Goal: Task Accomplishment & Management: Complete application form

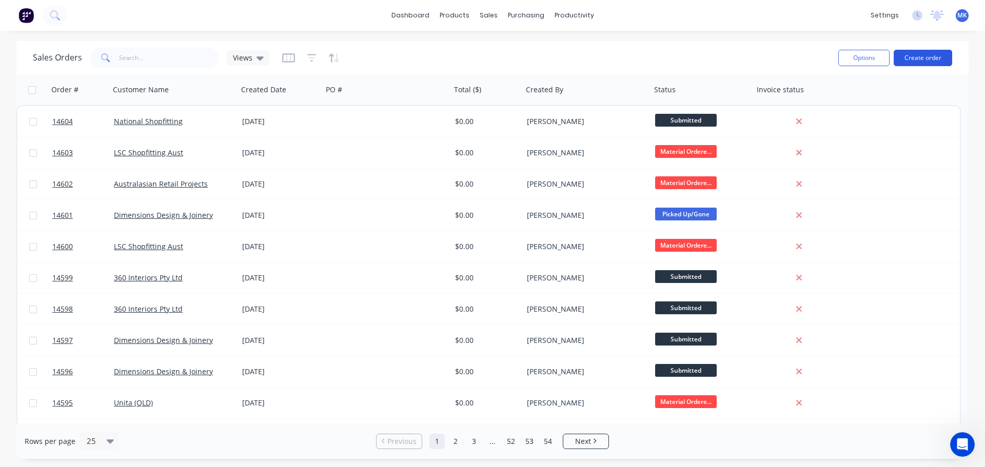
click at [912, 59] on button "Create order" at bounding box center [923, 58] width 58 height 16
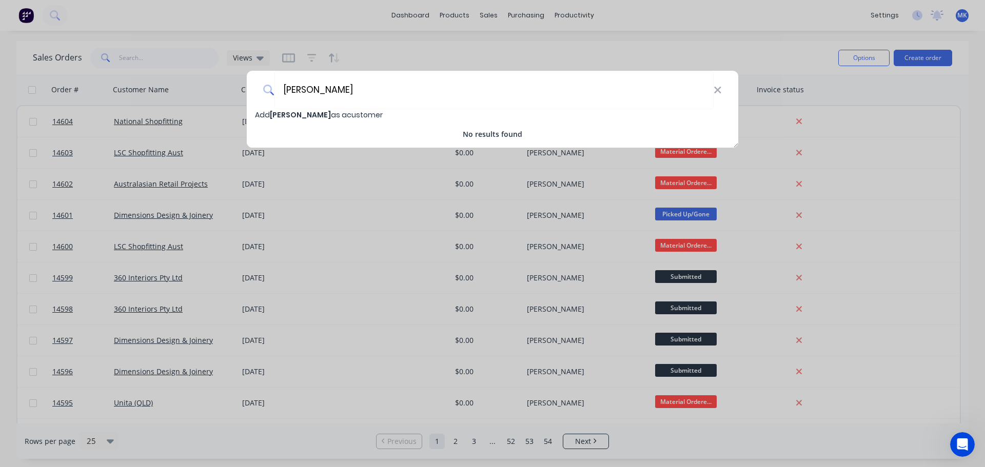
type input "[PERSON_NAME]"
click at [280, 112] on span "[PERSON_NAME]" at bounding box center [300, 115] width 61 height 10
select select "AU"
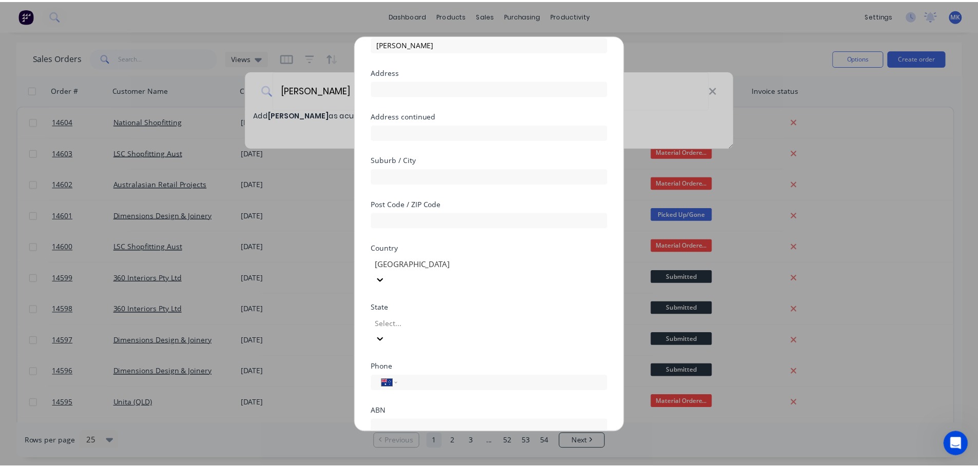
scroll to position [90, 0]
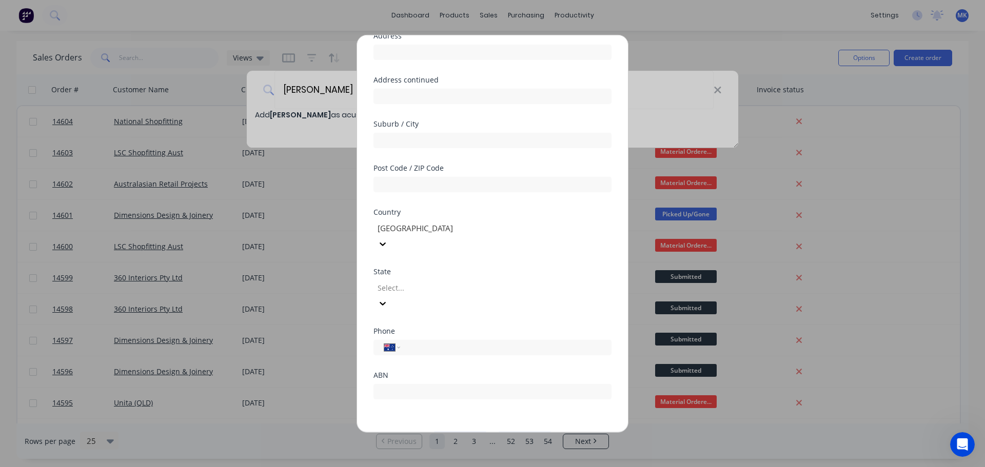
click at [455, 432] on button "Save" at bounding box center [460, 440] width 56 height 16
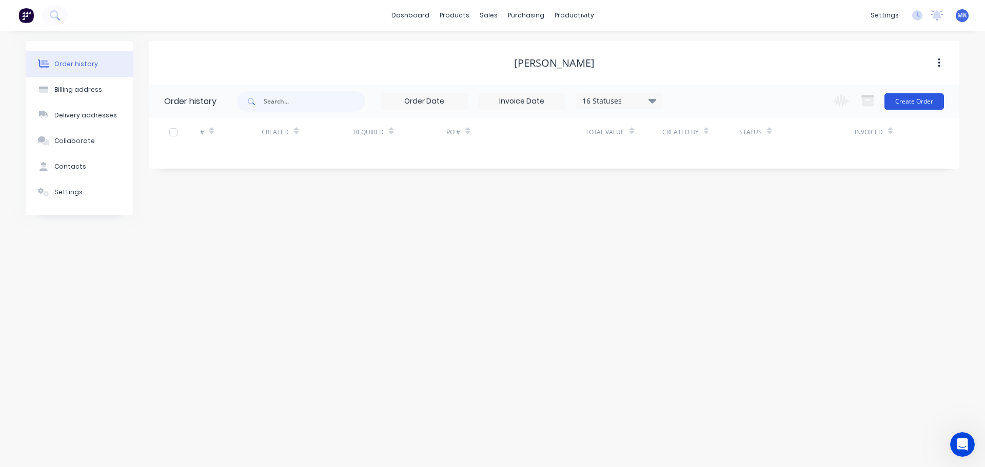
click at [929, 106] on button "Create Order" at bounding box center [915, 101] width 60 height 16
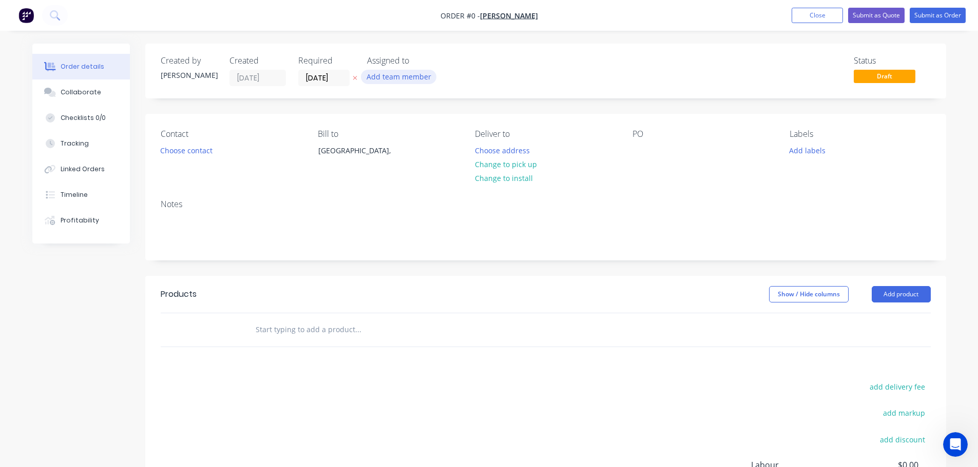
click at [416, 77] on button "Add team member" at bounding box center [398, 77] width 75 height 14
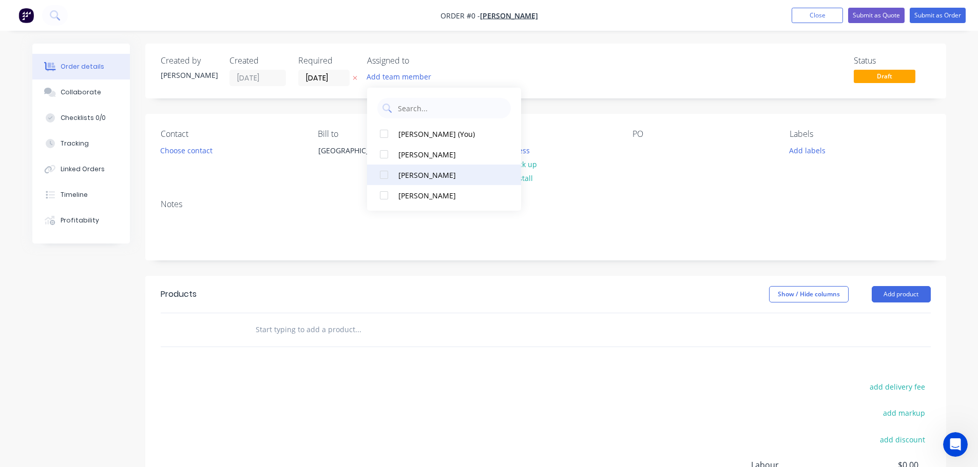
click at [404, 182] on button "[PERSON_NAME]" at bounding box center [444, 175] width 154 height 21
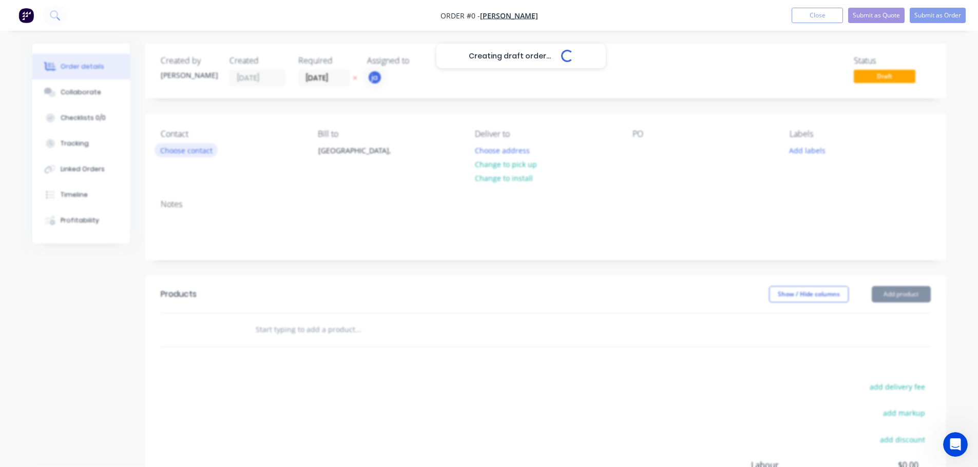
click at [188, 149] on div "Creating draft order... Loading... Order details Collaborate Checklists 0/0 Tra…" at bounding box center [489, 326] width 934 height 565
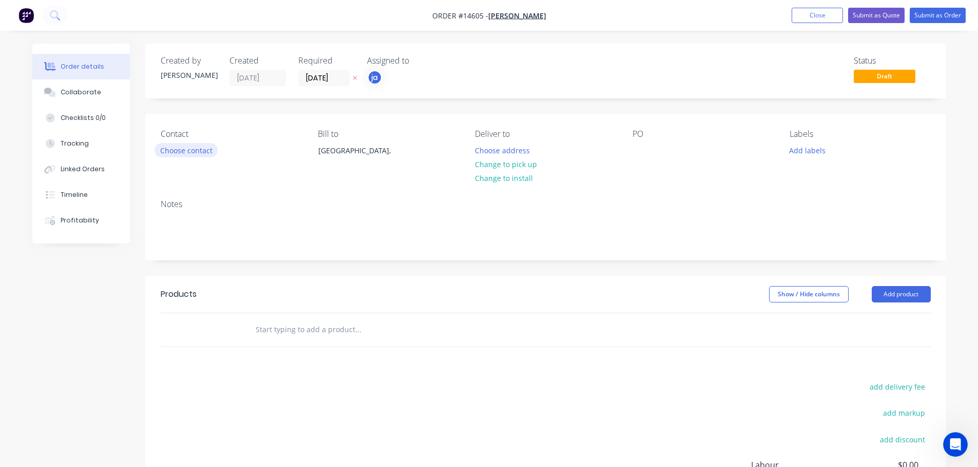
click at [207, 152] on button "Choose contact" at bounding box center [185, 150] width 63 height 14
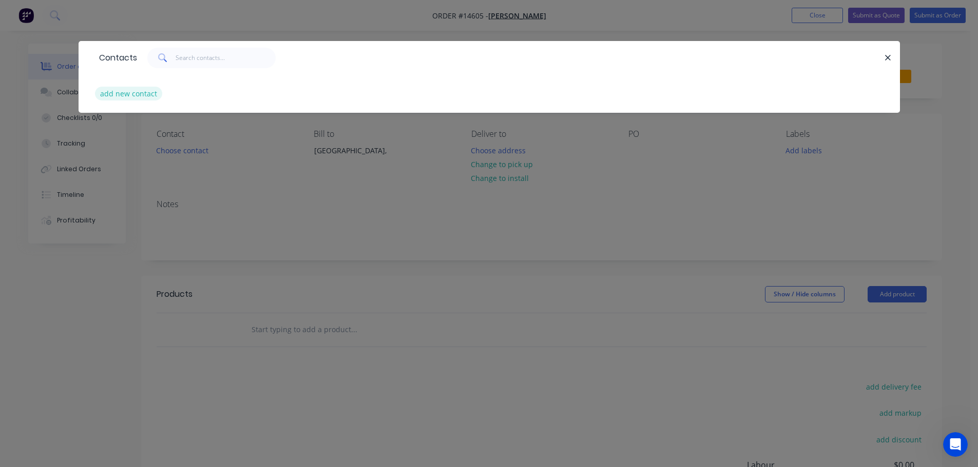
click at [143, 97] on button "add new contact" at bounding box center [129, 94] width 68 height 14
select select "AU"
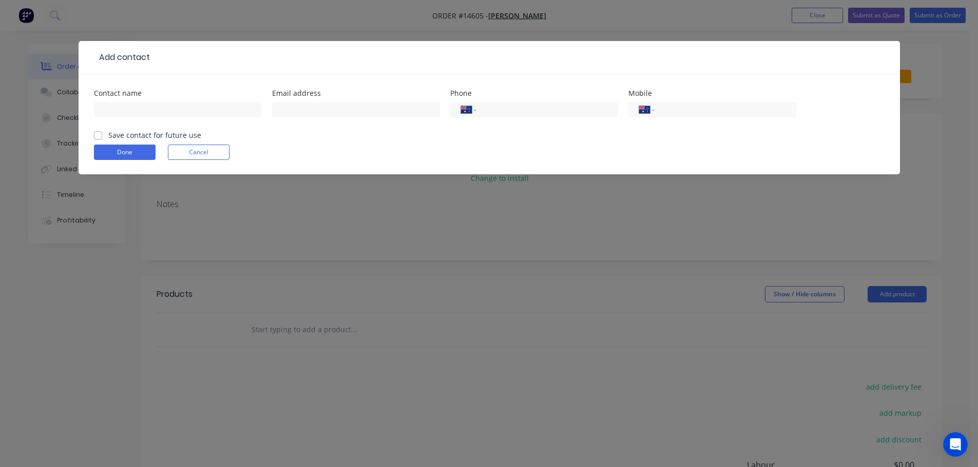
click at [188, 154] on button "Cancel" at bounding box center [199, 152] width 62 height 15
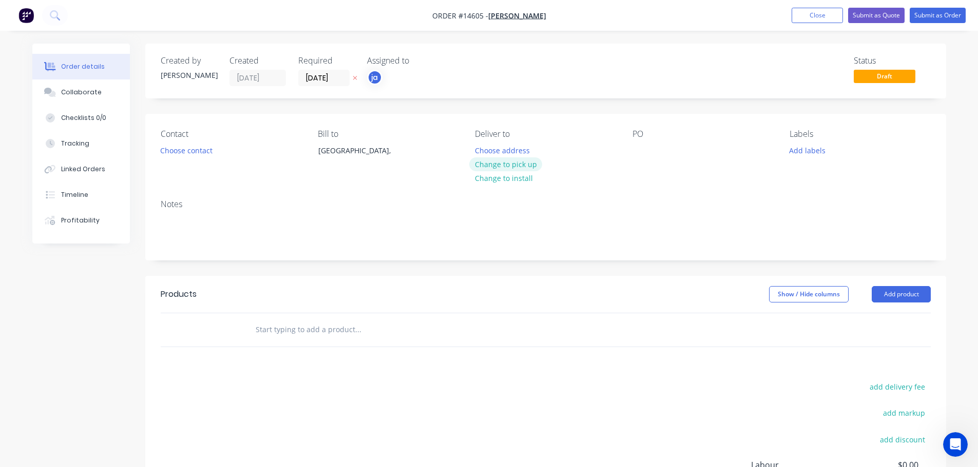
click at [512, 162] on button "Change to pick up" at bounding box center [505, 165] width 73 height 14
click at [792, 145] on button "Add labels" at bounding box center [807, 150] width 47 height 14
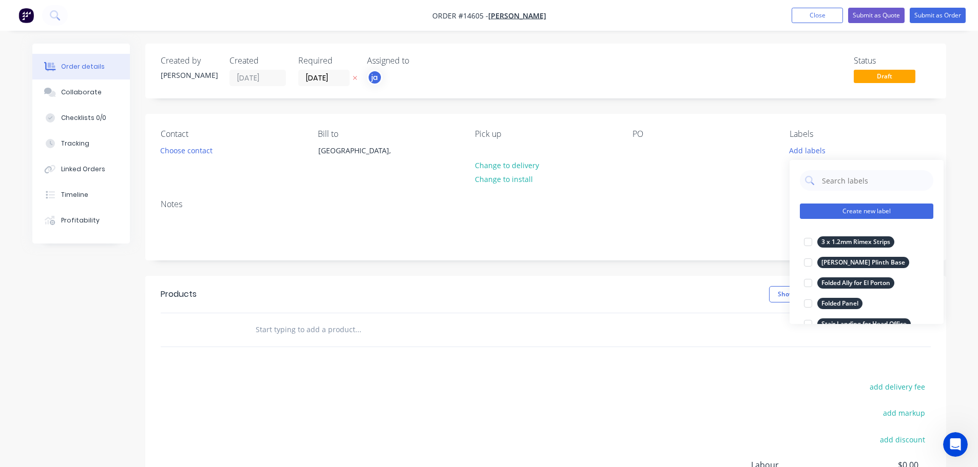
click at [862, 209] on button "Create new label" at bounding box center [865, 211] width 133 height 15
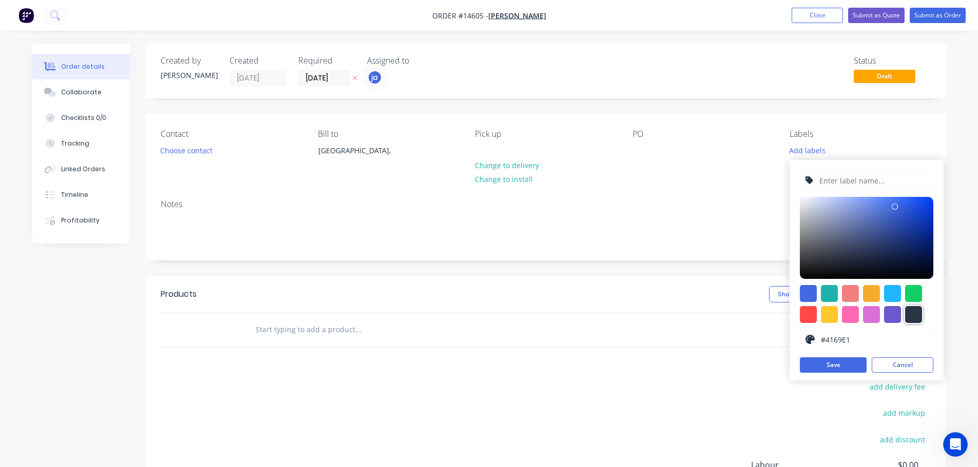
click at [909, 316] on div at bounding box center [913, 314] width 17 height 17
type input "#273444"
click at [847, 169] on div "#273444 hex #273444 Save Cancel" at bounding box center [866, 270] width 154 height 221
click at [845, 174] on input "text" at bounding box center [872, 180] width 109 height 19
paste input "1 x Alum Patio Frame + Leg"
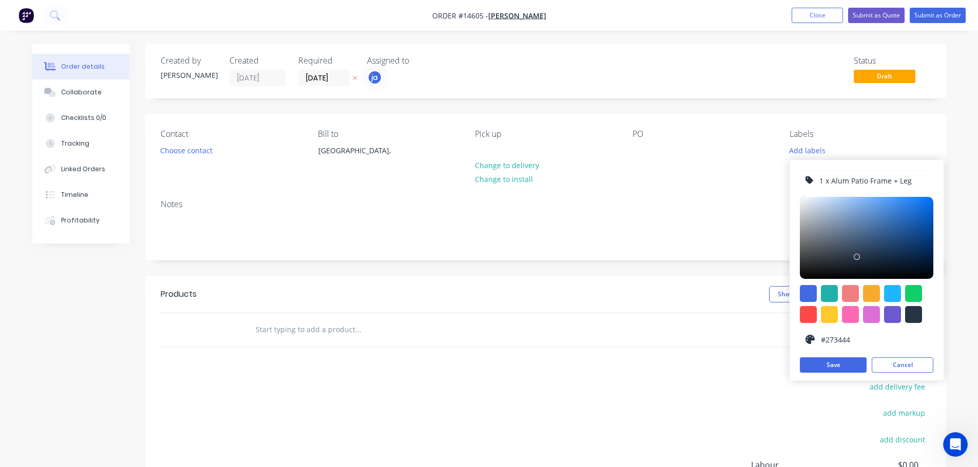
type input "1 x Alum Patio Frame + Leg"
click at [837, 357] on div "1 x Alum Patio Frame + Leg #273444 hex #273444 Save Cancel" at bounding box center [866, 270] width 154 height 221
click at [836, 359] on button "Save" at bounding box center [832, 365] width 67 height 15
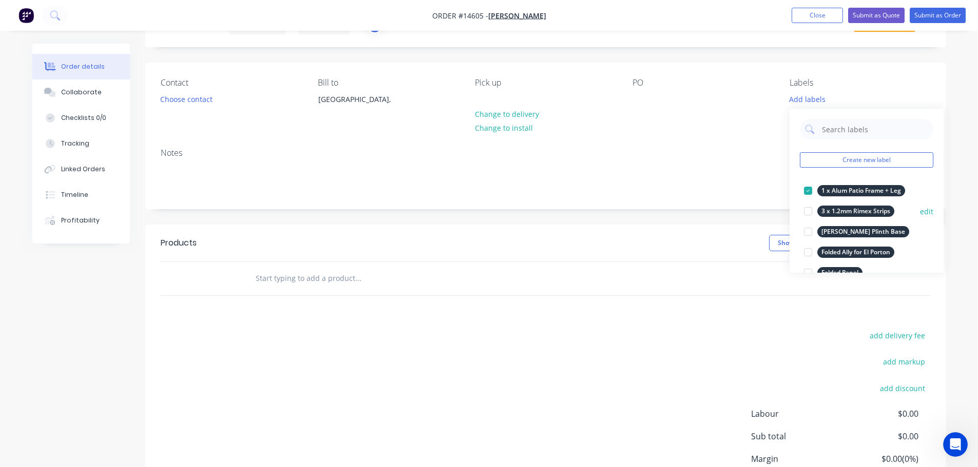
scroll to position [103, 0]
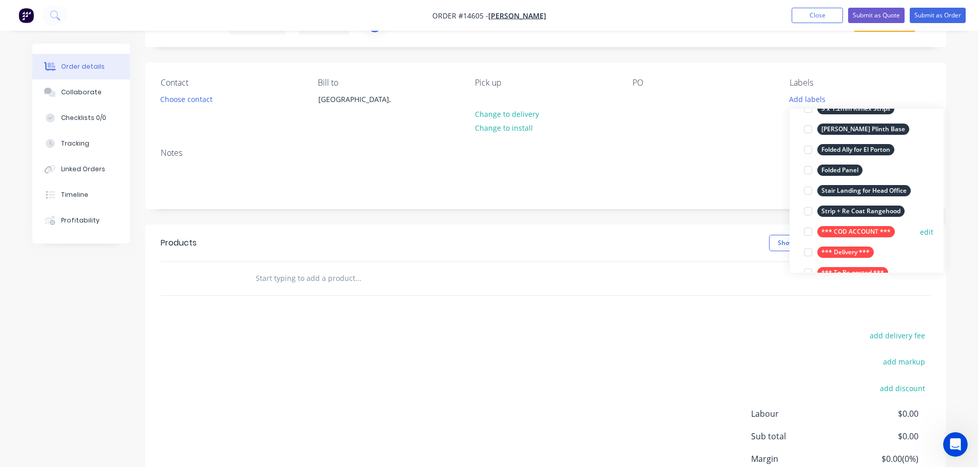
click at [841, 233] on div "*** COD ACCOUNT ***" at bounding box center [855, 231] width 77 height 11
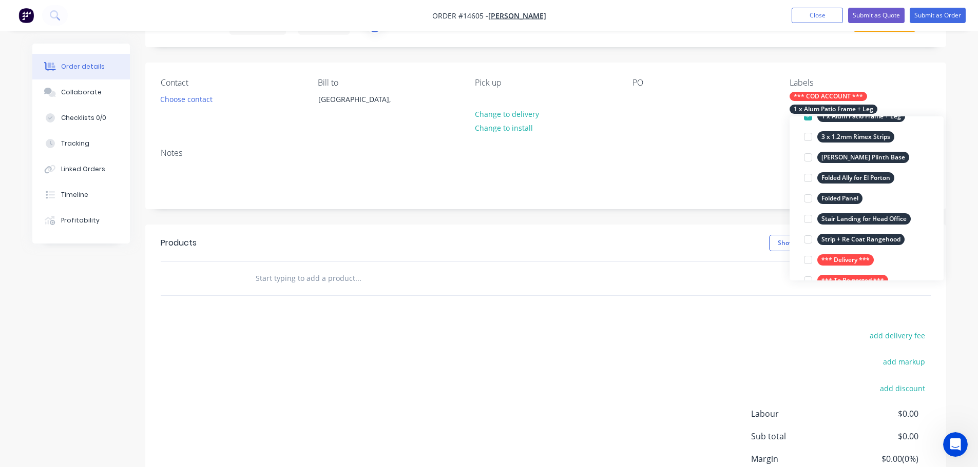
scroll to position [0, 0]
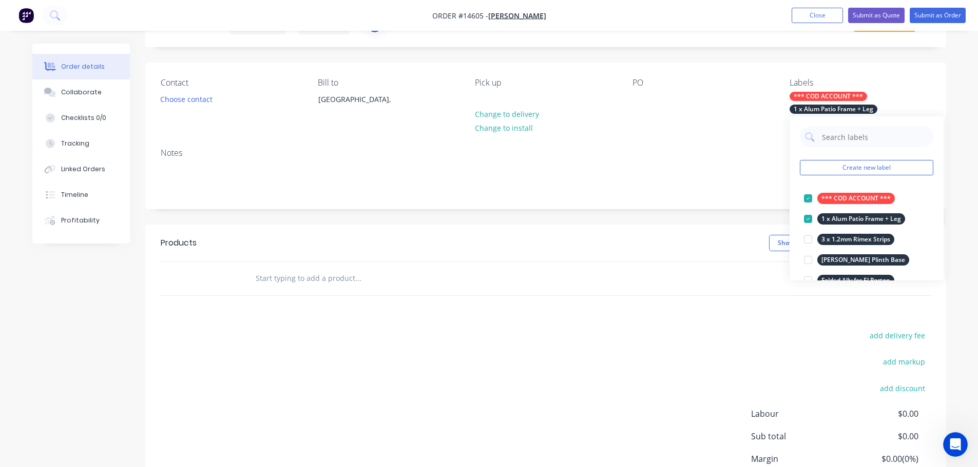
click at [336, 263] on div at bounding box center [427, 278] width 369 height 33
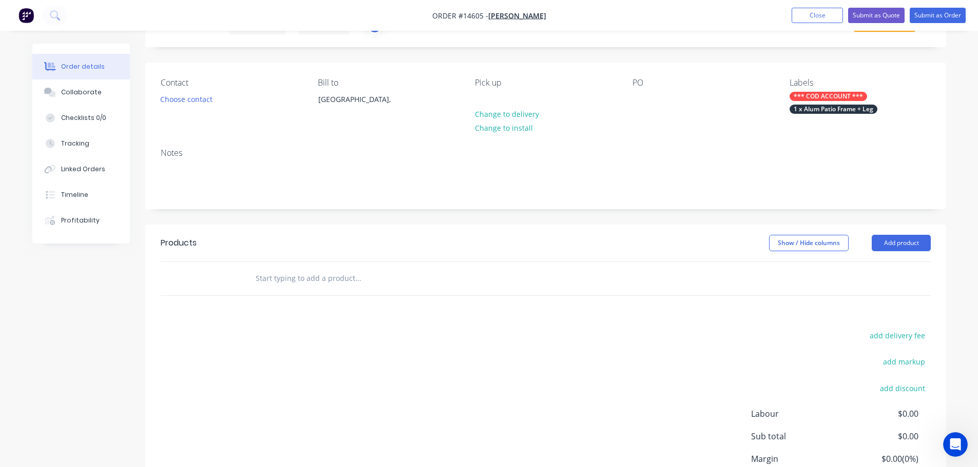
click at [326, 274] on input "text" at bounding box center [357, 278] width 205 height 21
paste input "1 x Alum Patio Frame + Leg"
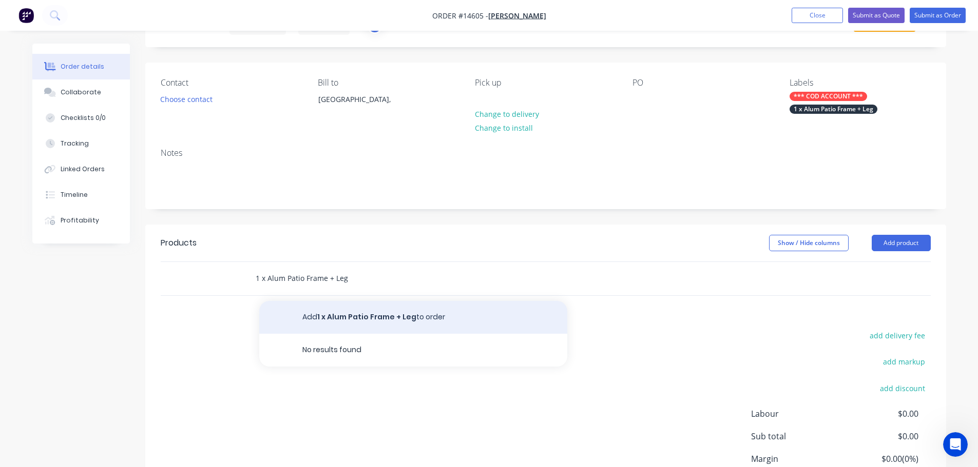
type input "1 x Alum Patio Frame + Leg"
click at [404, 316] on button "Add 1 x Alum Patio Frame + Leg to order" at bounding box center [413, 317] width 308 height 33
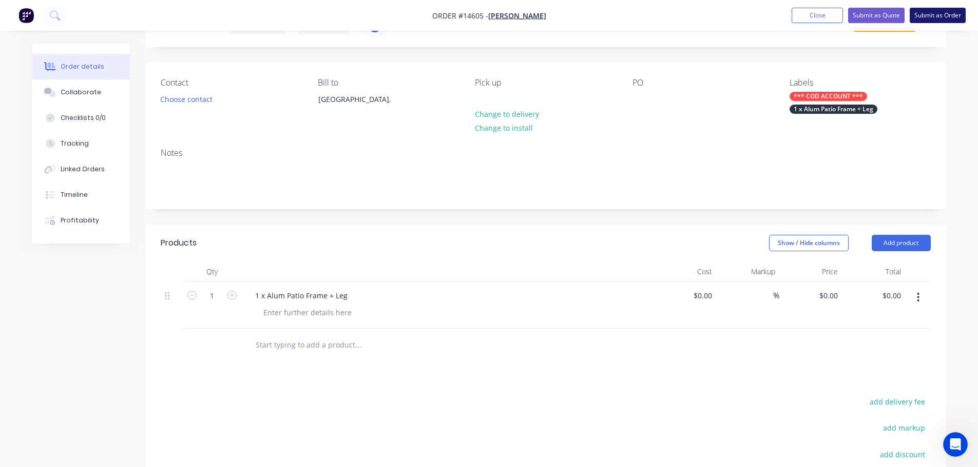
click at [928, 16] on button "Submit as Order" at bounding box center [937, 15] width 56 height 15
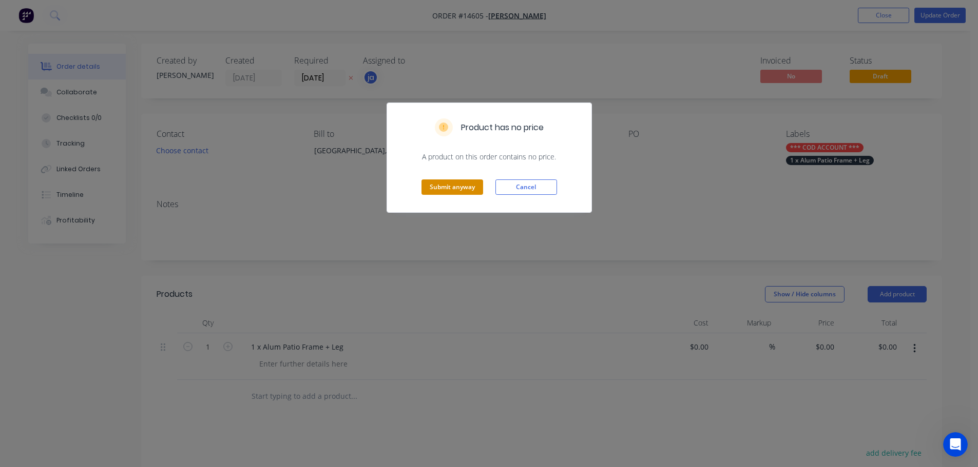
click at [447, 183] on button "Submit anyway" at bounding box center [452, 187] width 62 height 15
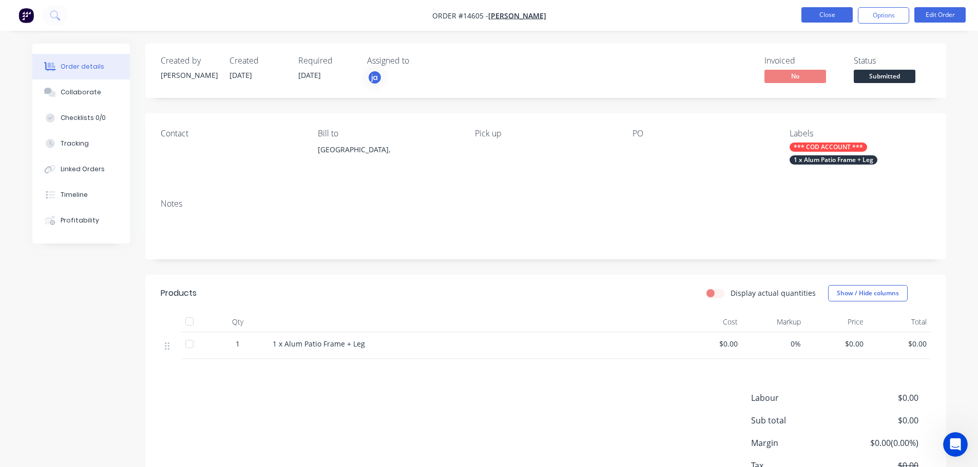
click at [822, 12] on button "Close" at bounding box center [826, 14] width 51 height 15
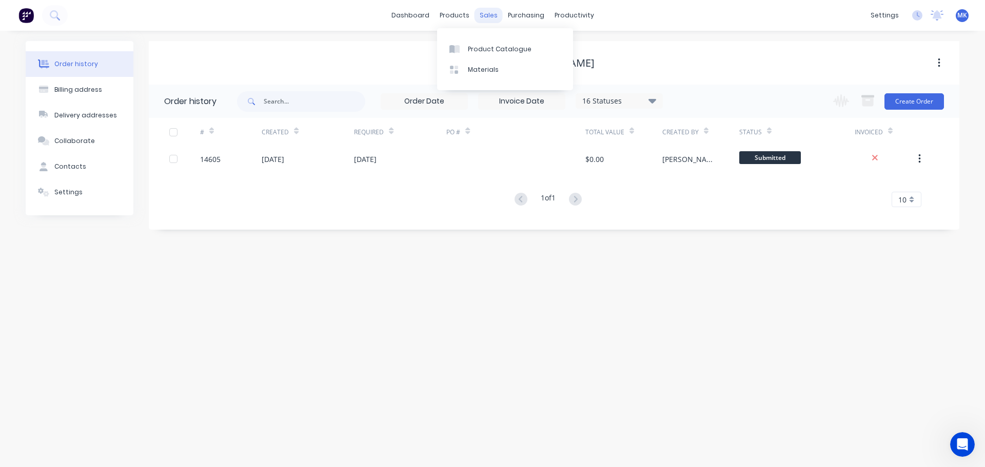
click at [482, 18] on div "sales" at bounding box center [489, 15] width 28 height 15
click at [497, 52] on div at bounding box center [494, 49] width 15 height 9
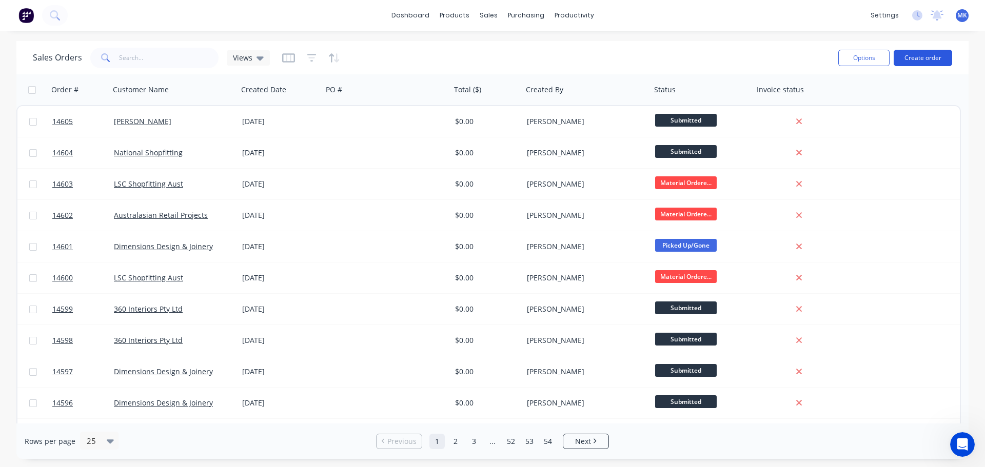
click at [909, 63] on button "Create order" at bounding box center [923, 58] width 58 height 16
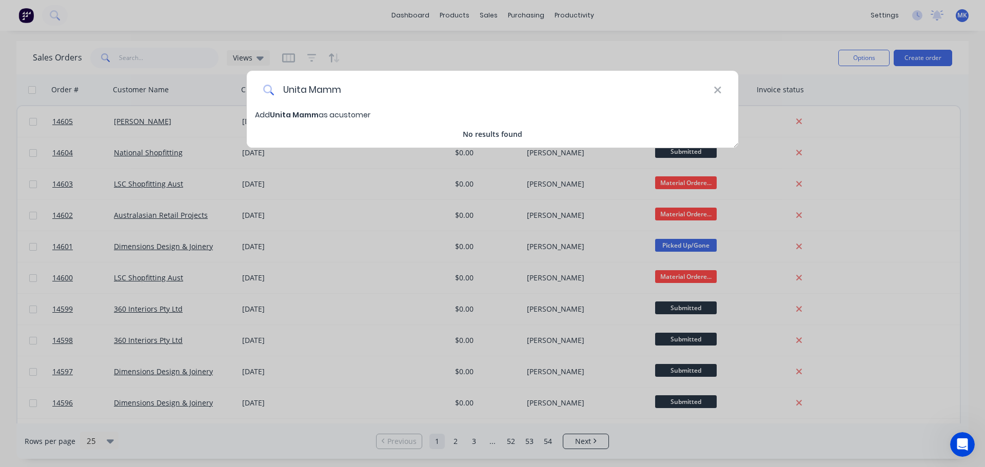
click at [336, 95] on input "Unita Mamm" at bounding box center [494, 90] width 439 height 38
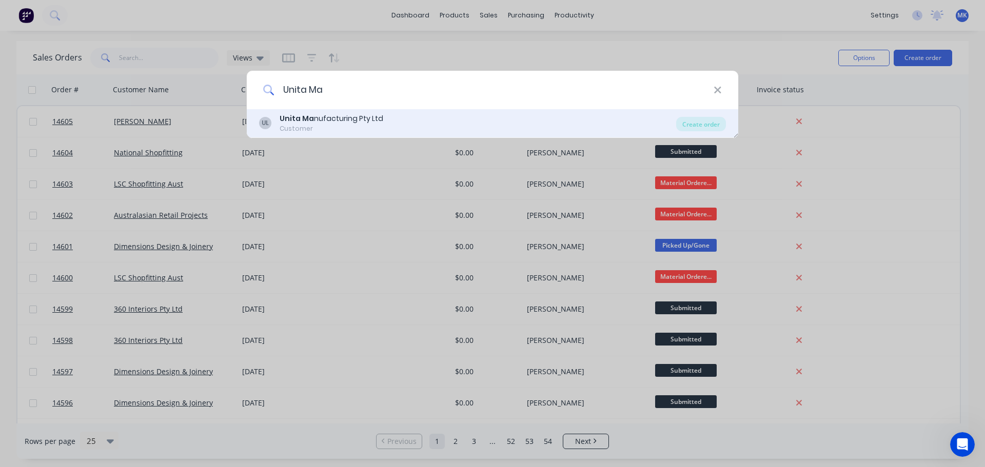
type input "Unita Ma"
click at [334, 119] on div "Unita Ma nufacturing Pty Ltd" at bounding box center [332, 118] width 104 height 11
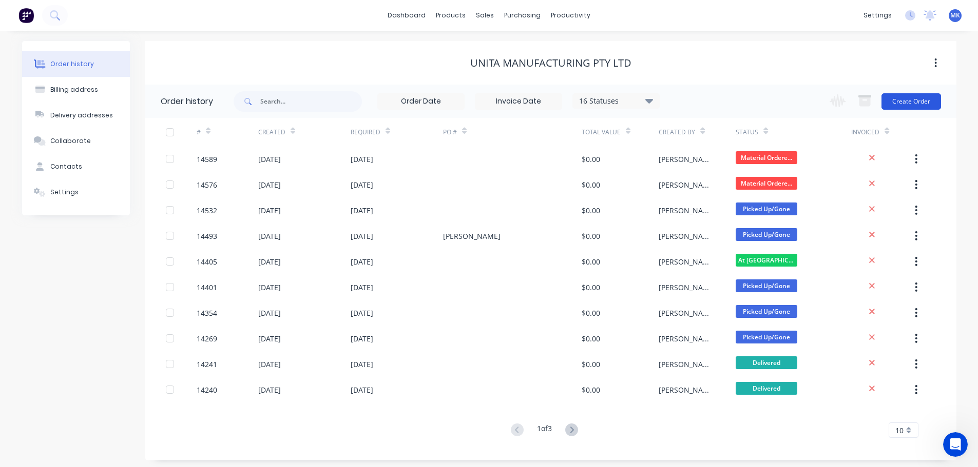
click at [908, 100] on button "Create Order" at bounding box center [911, 101] width 60 height 16
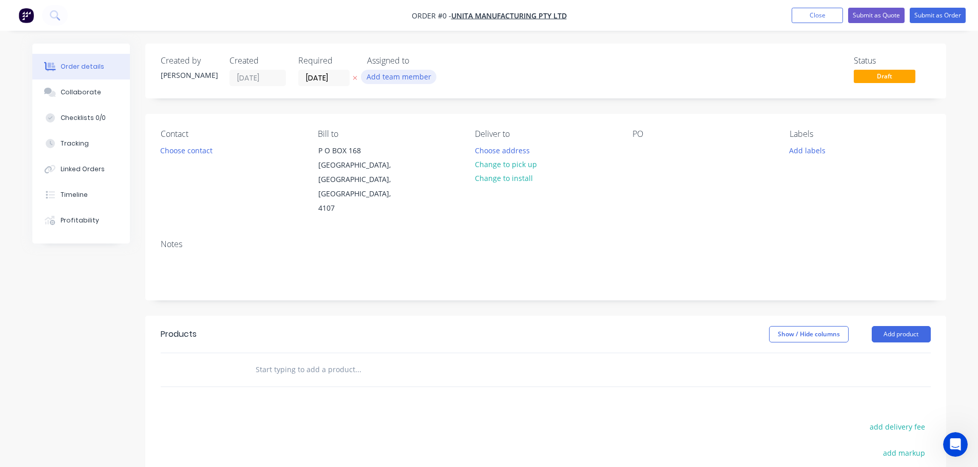
click at [413, 77] on button "Add team member" at bounding box center [398, 77] width 75 height 14
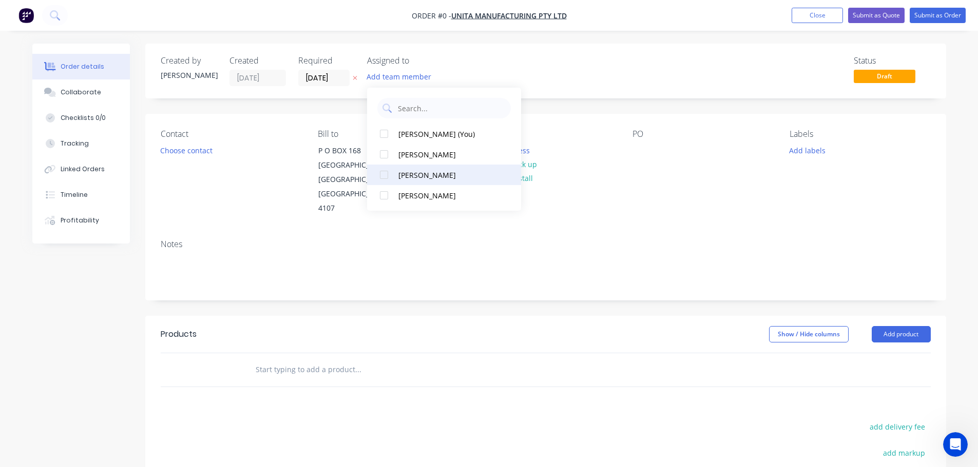
click at [395, 176] on button "[PERSON_NAME]" at bounding box center [444, 175] width 154 height 21
click at [207, 151] on div "Order details Collaborate Checklists 0/0 Tracking Linked Orders Timeline Profit…" at bounding box center [489, 346] width 934 height 605
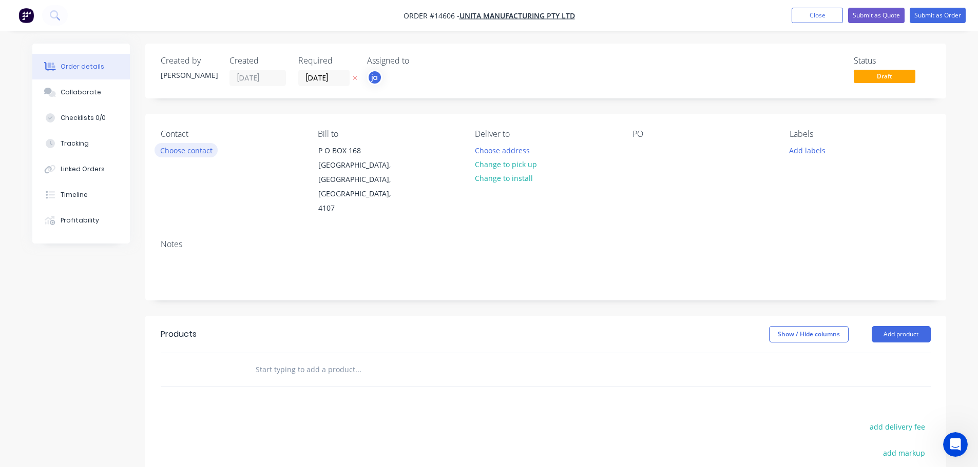
click at [207, 151] on button "Choose contact" at bounding box center [185, 150] width 63 height 14
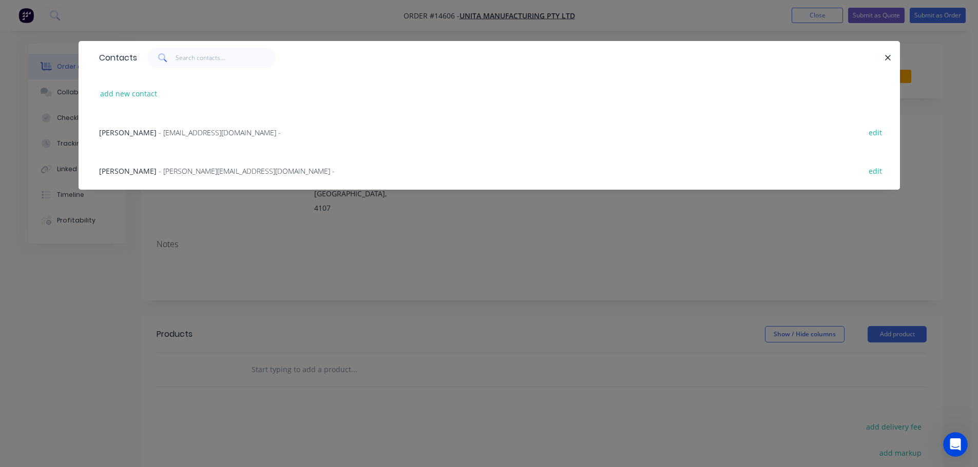
click at [193, 137] on span "- [EMAIL_ADDRESS][DOMAIN_NAME] -" at bounding box center [220, 133] width 122 height 10
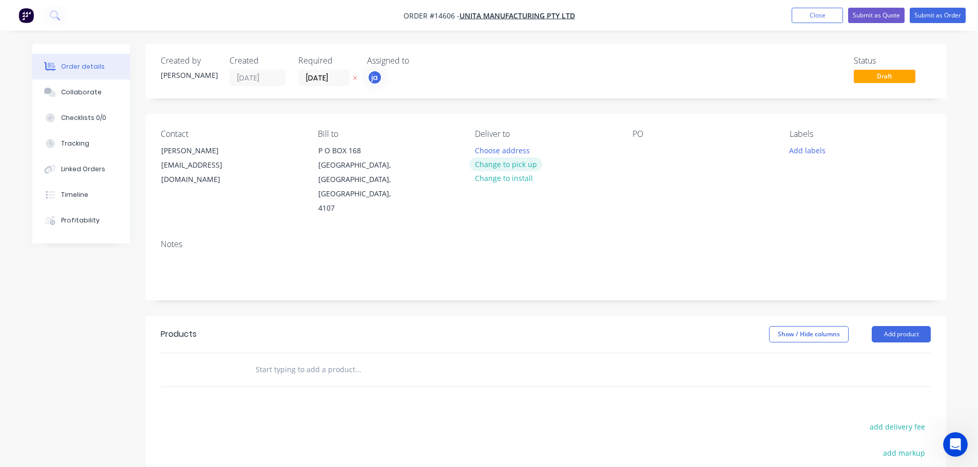
click at [511, 159] on button "Change to pick up" at bounding box center [505, 165] width 73 height 14
click at [810, 152] on button "Add labels" at bounding box center [807, 150] width 47 height 14
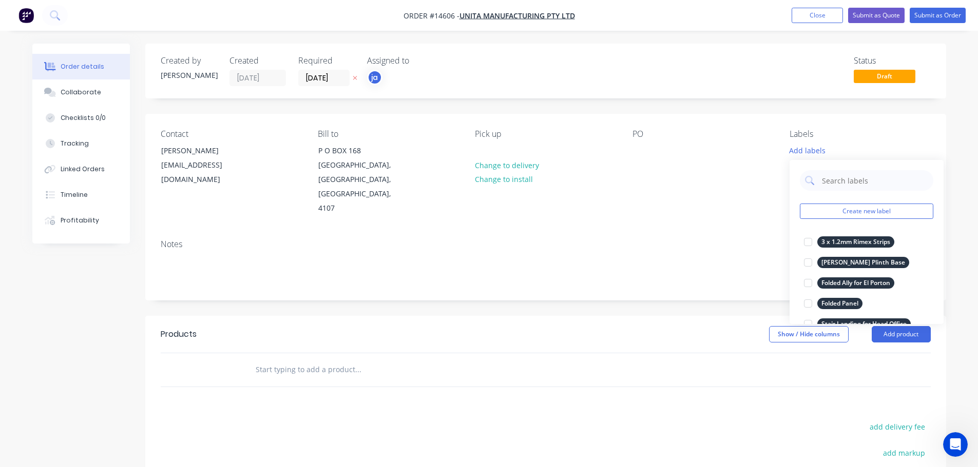
click at [851, 219] on div "Create new label 3 x 1.2mm Rimex Strips edit [PERSON_NAME] Plinth Base edit Fol…" at bounding box center [866, 242] width 154 height 164
click at [849, 217] on button "Create new label" at bounding box center [865, 211] width 133 height 15
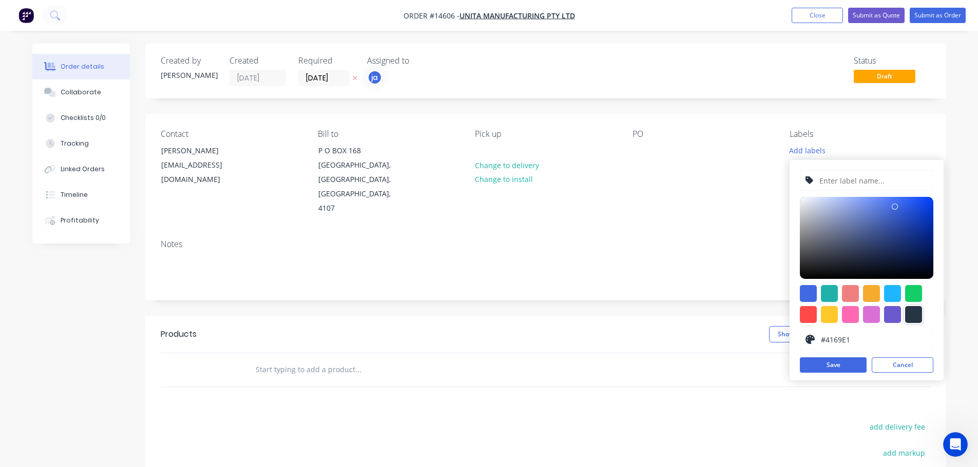
click at [909, 319] on div at bounding box center [913, 314] width 17 height 17
type input "#273444"
click at [864, 186] on input "text" at bounding box center [872, 180] width 109 height 19
paste input "[PERSON_NAME] + [PERSON_NAME]"
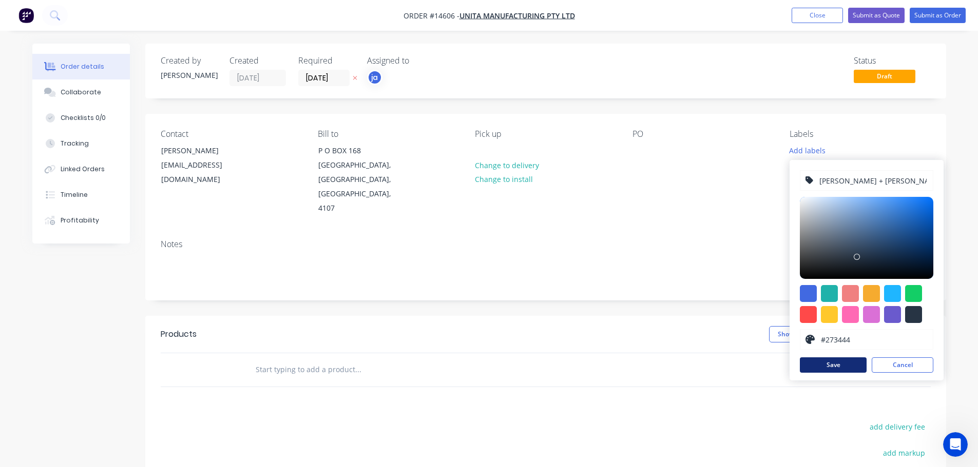
type input "[PERSON_NAME] + [PERSON_NAME]"
click at [822, 361] on button "Save" at bounding box center [832, 365] width 67 height 15
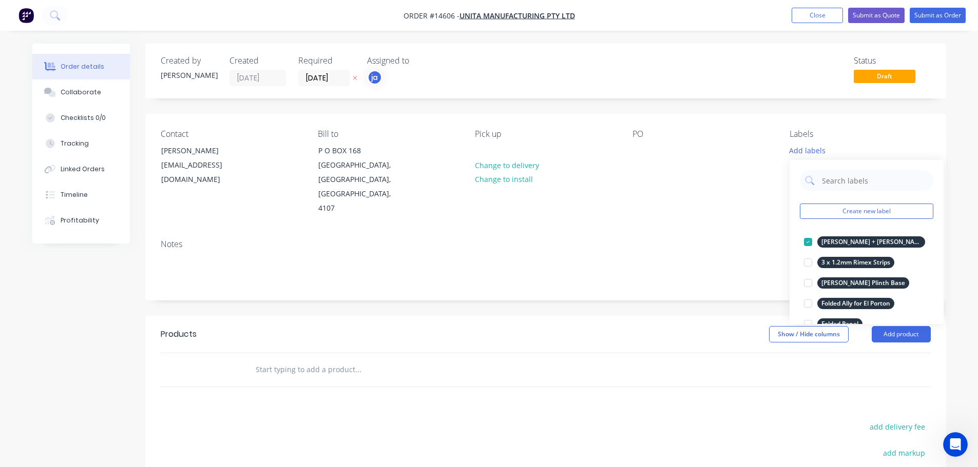
click at [338, 360] on input "text" at bounding box center [357, 370] width 205 height 21
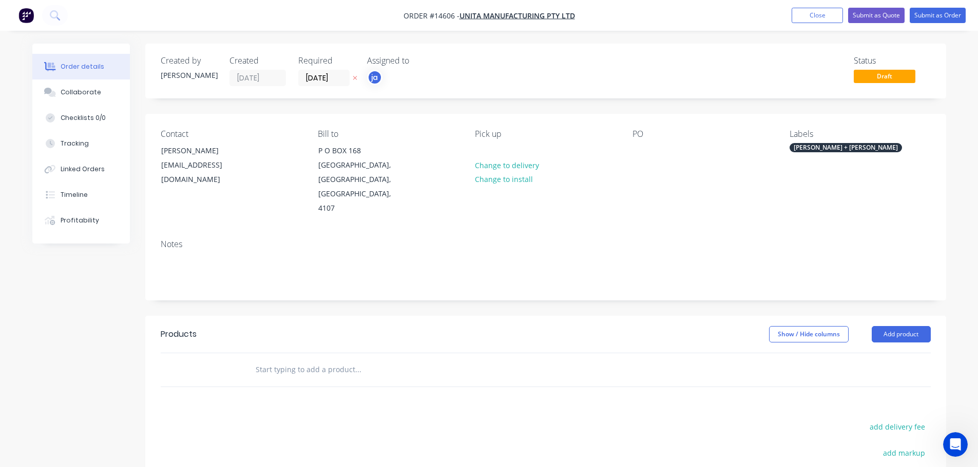
paste input "[PERSON_NAME] + [PERSON_NAME]"
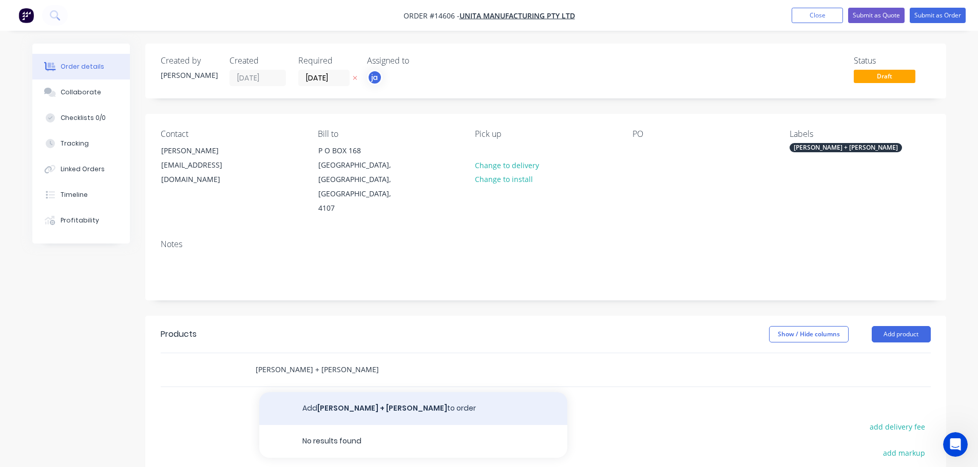
type input "[PERSON_NAME] + [PERSON_NAME]"
click at [445, 393] on button "[PERSON_NAME] + [PERSON_NAME] to order" at bounding box center [413, 409] width 308 height 33
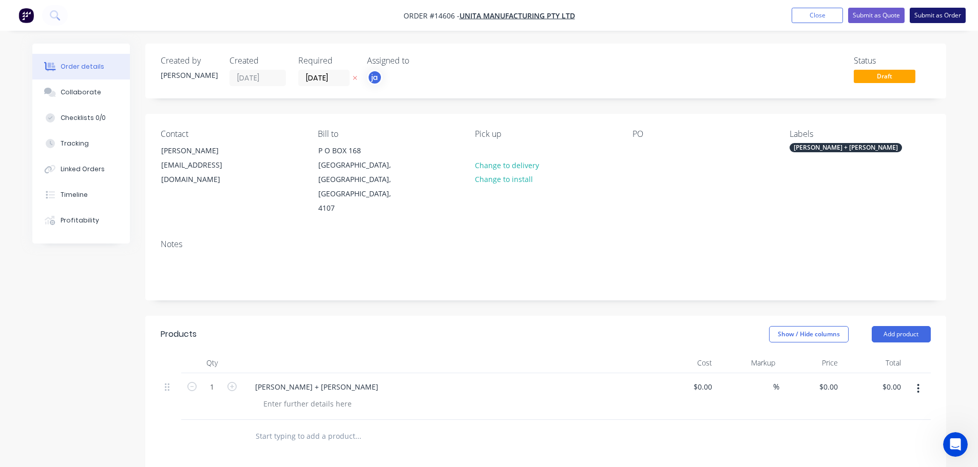
click at [917, 18] on button "Submit as Order" at bounding box center [937, 15] width 56 height 15
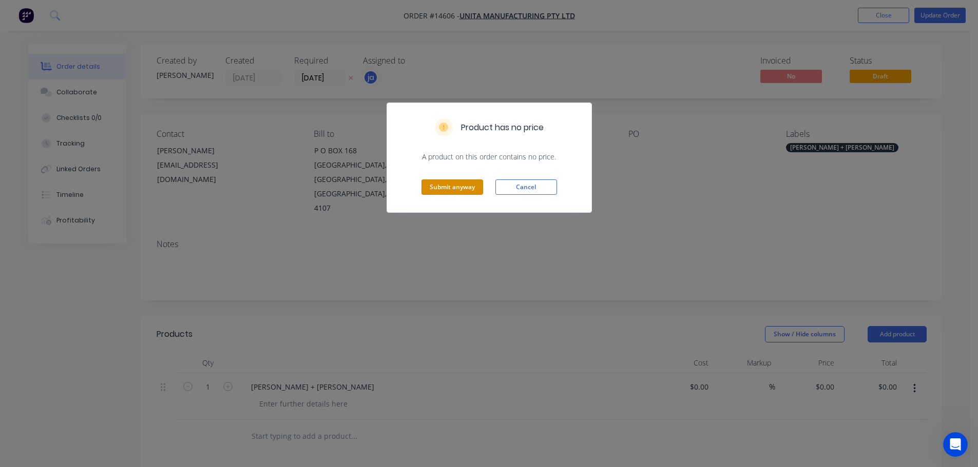
click at [460, 189] on button "Submit anyway" at bounding box center [452, 187] width 62 height 15
